Goal: Task Accomplishment & Management: Manage account settings

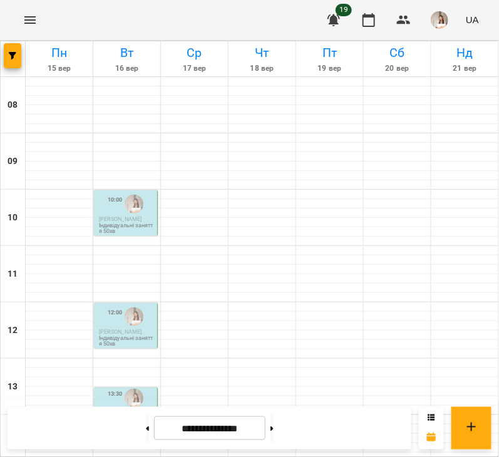
scroll to position [74, 0]
click at [122, 329] on span "[PERSON_NAME]" at bounding box center [120, 332] width 43 height 6
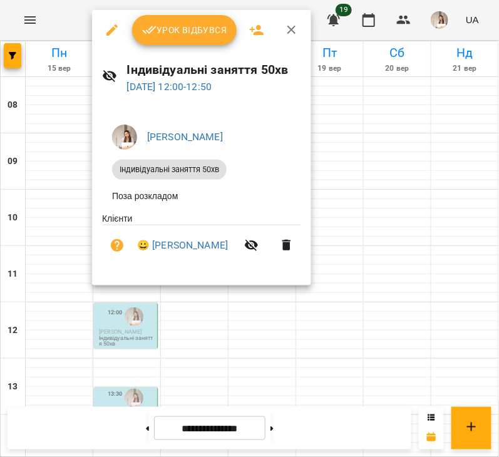
drag, startPoint x: 224, startPoint y: 368, endPoint x: 211, endPoint y: 359, distance: 16.2
click at [224, 368] on div at bounding box center [249, 228] width 499 height 457
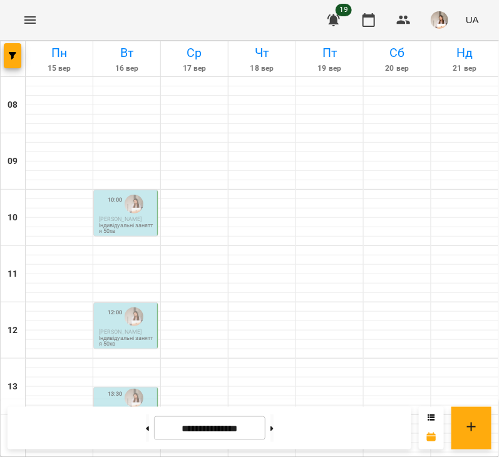
click at [135, 423] on p "Індивідуальні заняття 50хв" at bounding box center [127, 428] width 56 height 11
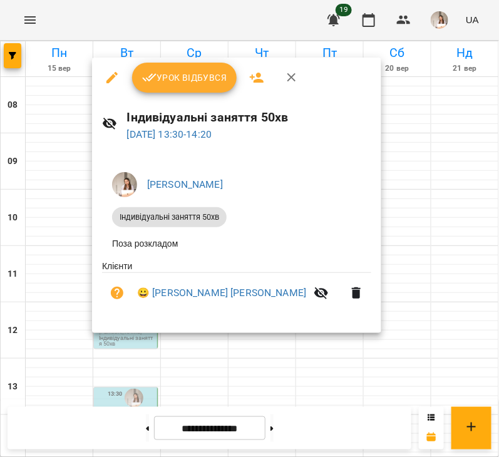
click at [185, 75] on span "Урок відбувся" at bounding box center [184, 77] width 85 height 15
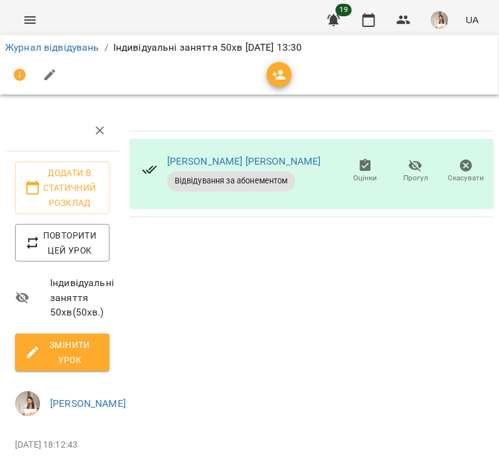
click at [44, 80] on icon "button" at bounding box center [49, 75] width 11 height 11
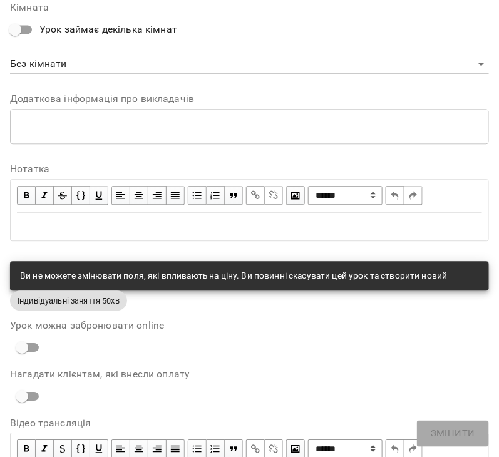
click at [70, 221] on div "Edit text" at bounding box center [249, 226] width 465 height 15
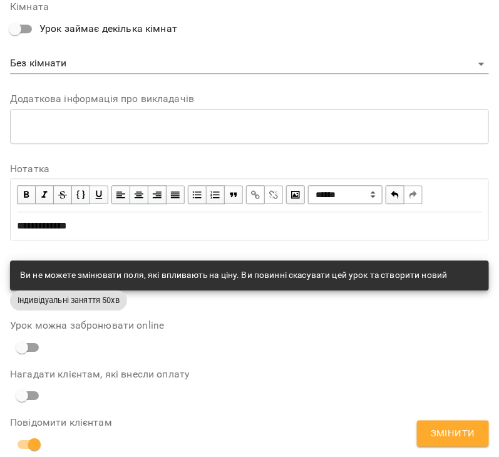
drag, startPoint x: 431, startPoint y: 432, endPoint x: 202, endPoint y: 282, distance: 273.6
click at [433, 432] on button "Змінити" at bounding box center [453, 434] width 72 height 26
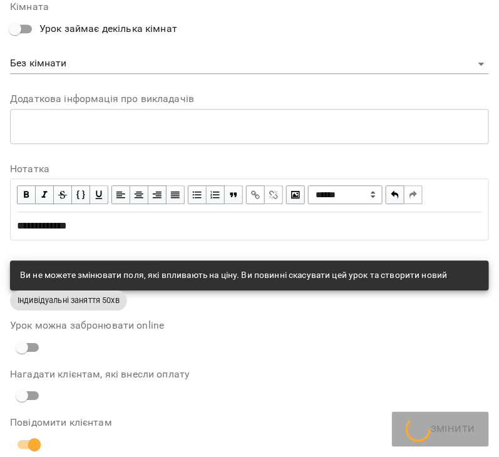
scroll to position [511, 0]
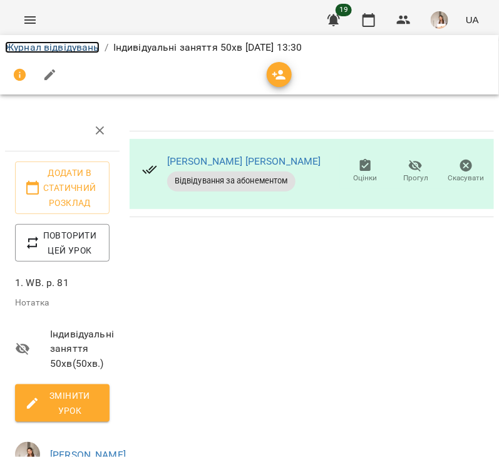
click at [50, 46] on link "Журнал відвідувань" at bounding box center [52, 47] width 95 height 12
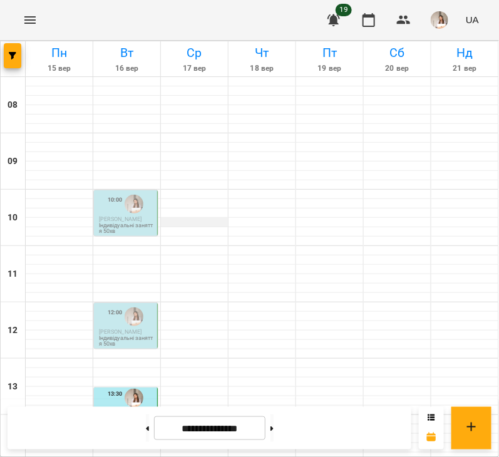
scroll to position [156, 0]
click at [116, 336] on p "Індивідуальні заняття 50хв" at bounding box center [127, 341] width 56 height 11
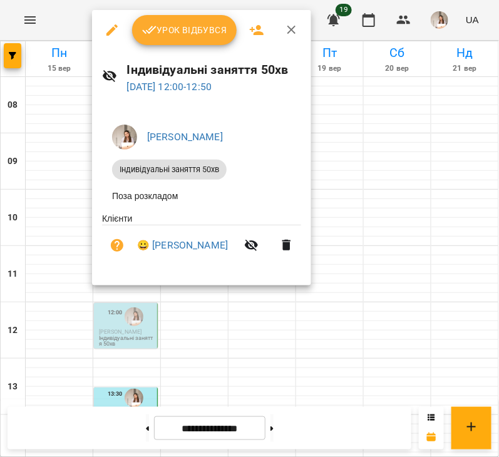
click at [184, 32] on span "Урок відбувся" at bounding box center [184, 30] width 85 height 15
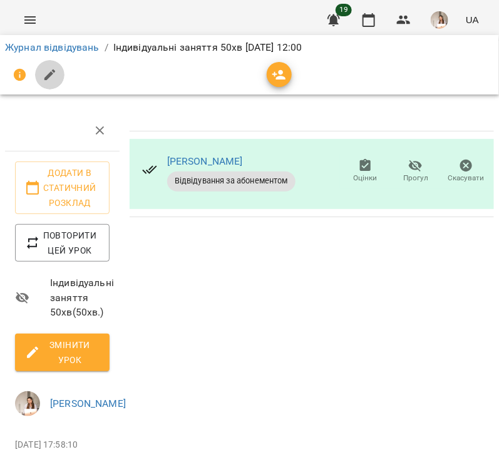
click at [53, 76] on icon "button" at bounding box center [50, 75] width 15 height 15
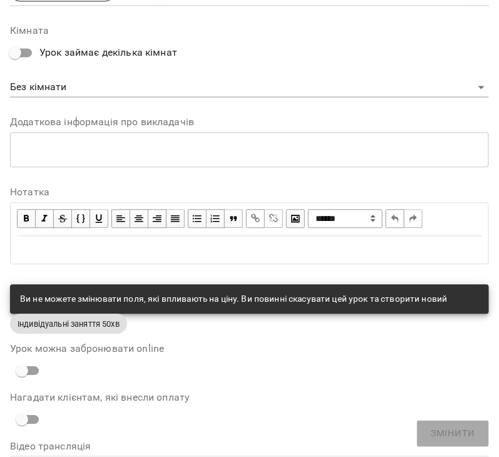
scroll to position [629, 0]
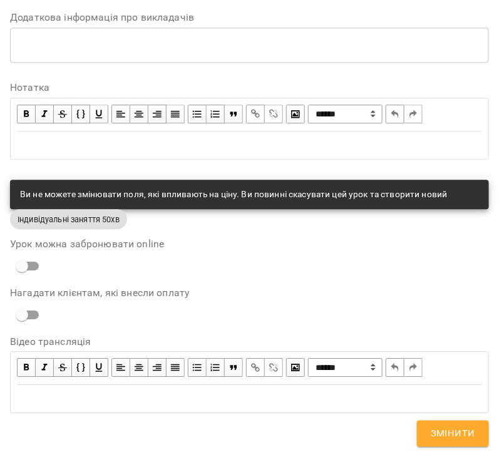
click at [81, 132] on div "Edit text" at bounding box center [249, 145] width 477 height 26
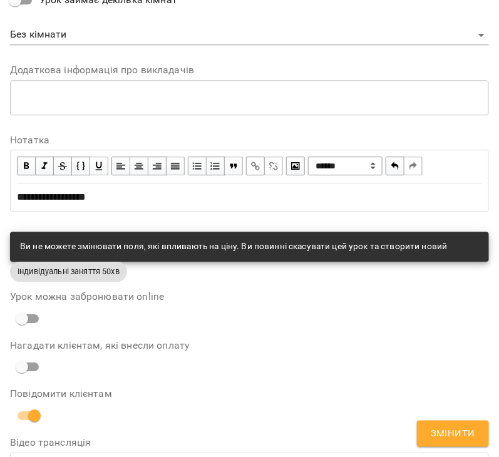
scroll to position [681, 0]
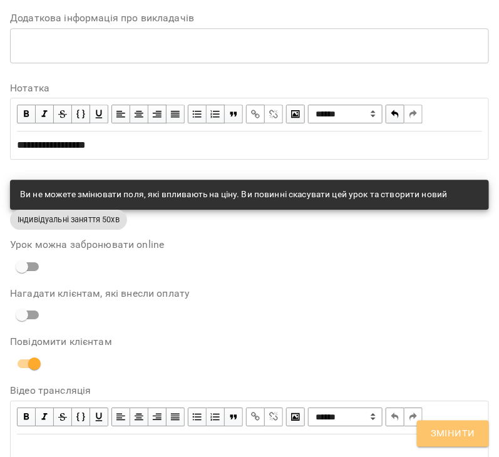
click at [433, 444] on button "Змінити" at bounding box center [453, 434] width 72 height 26
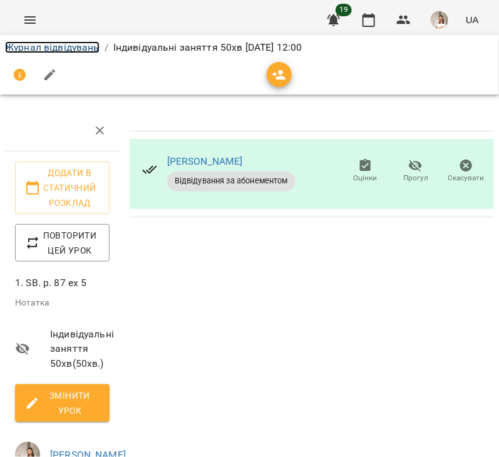
click at [41, 48] on link "Журнал відвідувань" at bounding box center [52, 47] width 95 height 12
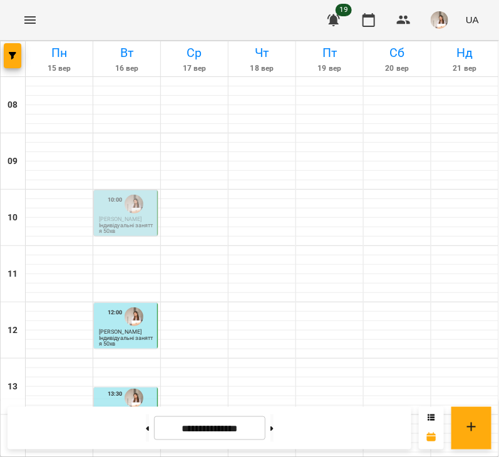
click at [130, 216] on span "[PERSON_NAME]" at bounding box center [120, 219] width 43 height 6
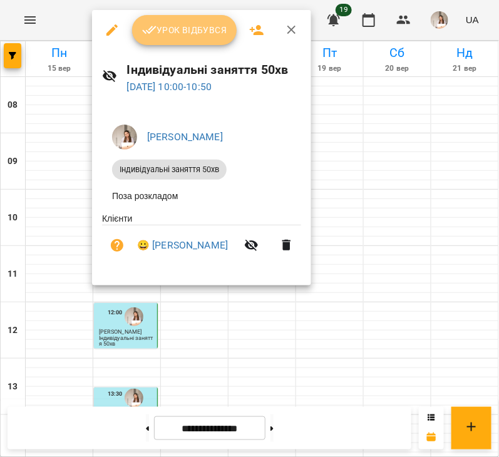
click at [202, 21] on button "Урок відбувся" at bounding box center [184, 30] width 105 height 30
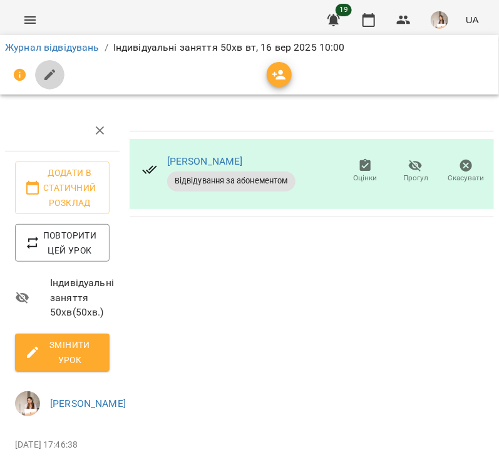
click at [46, 81] on icon "button" at bounding box center [50, 75] width 15 height 15
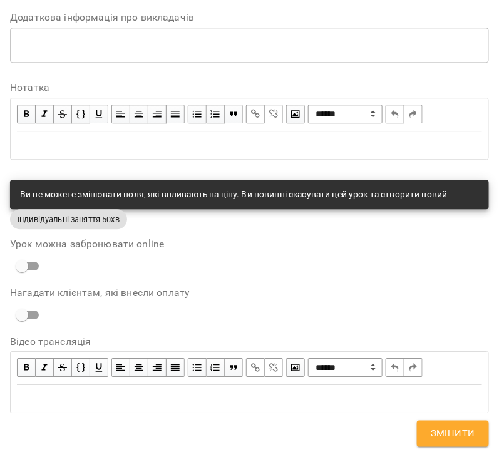
click at [148, 153] on div "Edit text" at bounding box center [249, 145] width 477 height 26
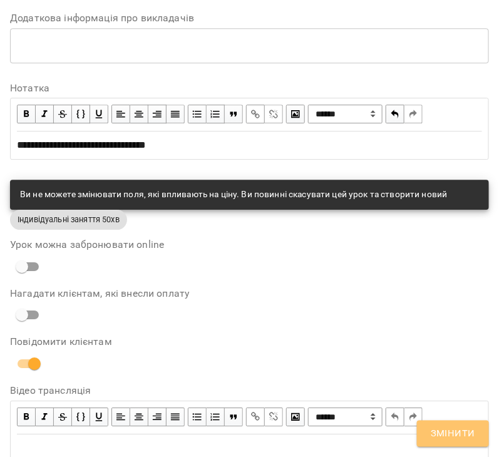
click at [426, 433] on button "Змінити" at bounding box center [453, 434] width 72 height 26
